Goal: Navigation & Orientation: Find specific page/section

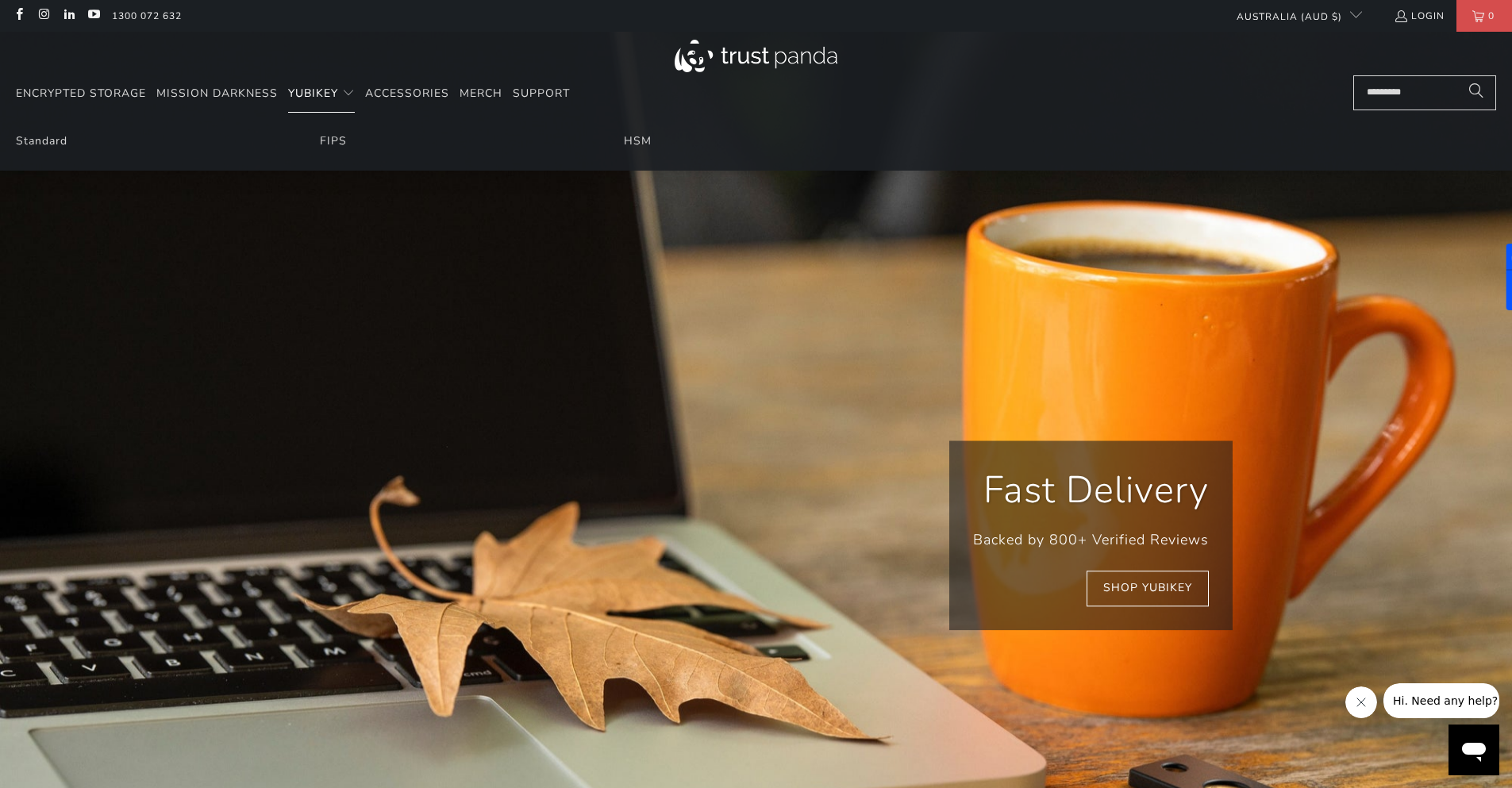
click at [344, 93] on span "Translation missing: en.navigation.header.main_nav" at bounding box center [349, 94] width 13 height 13
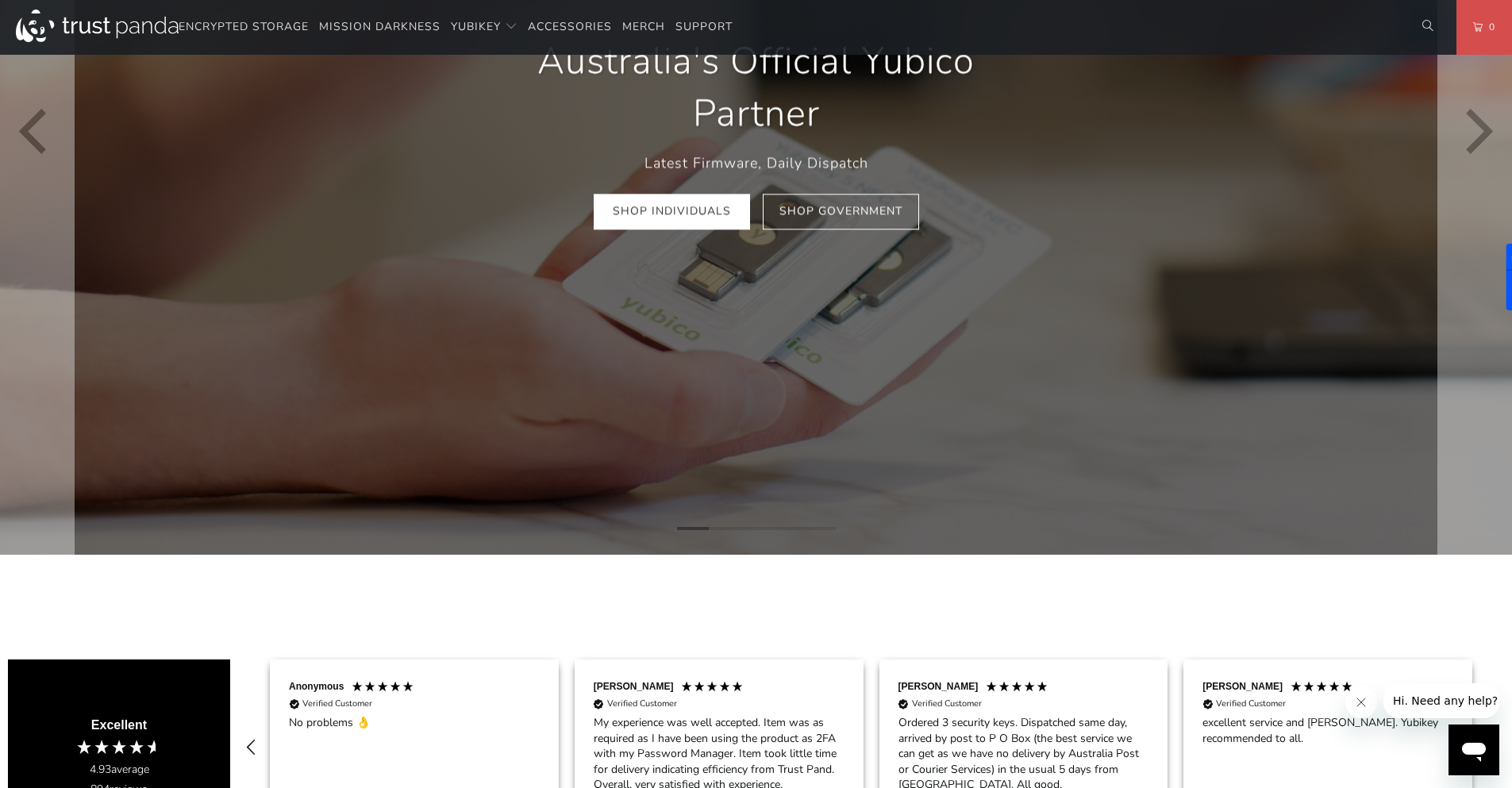
scroll to position [318, 0]
